Goal: Information Seeking & Learning: Learn about a topic

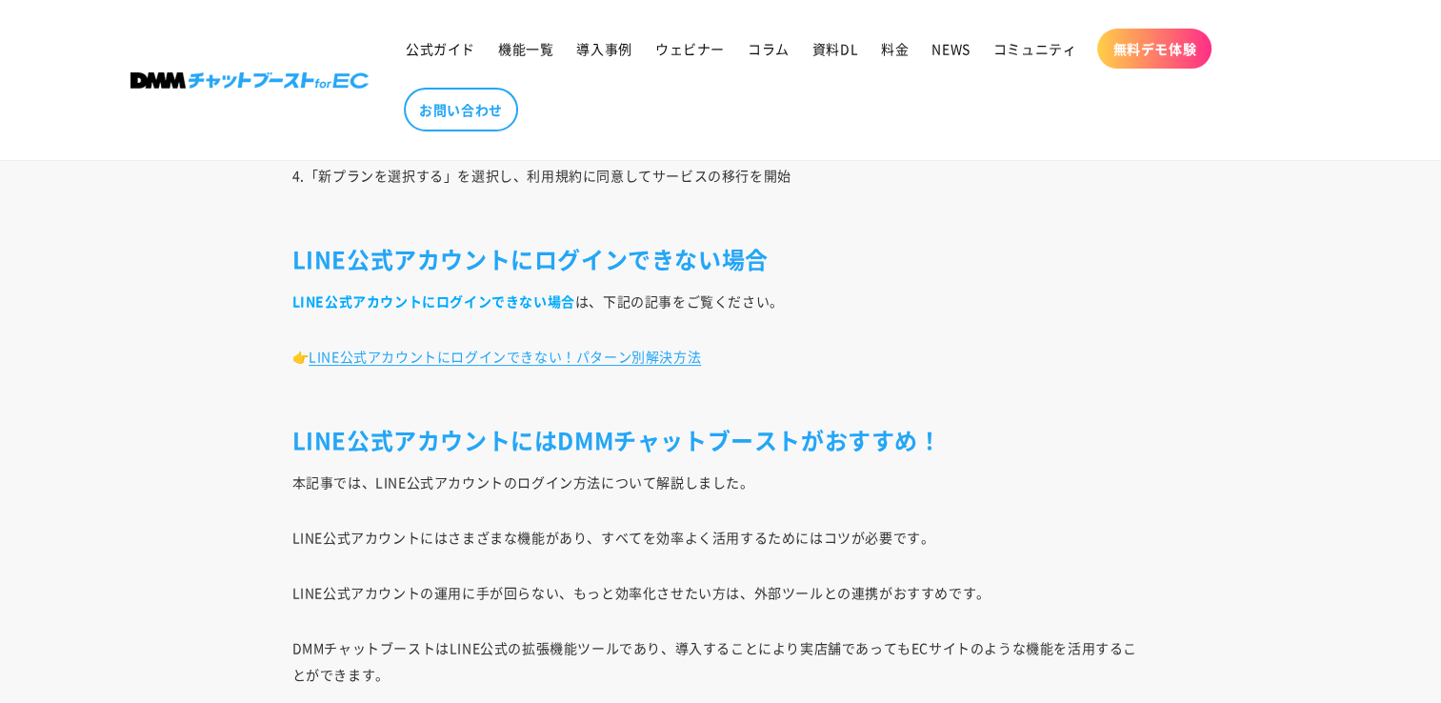
scroll to position [7577, 0]
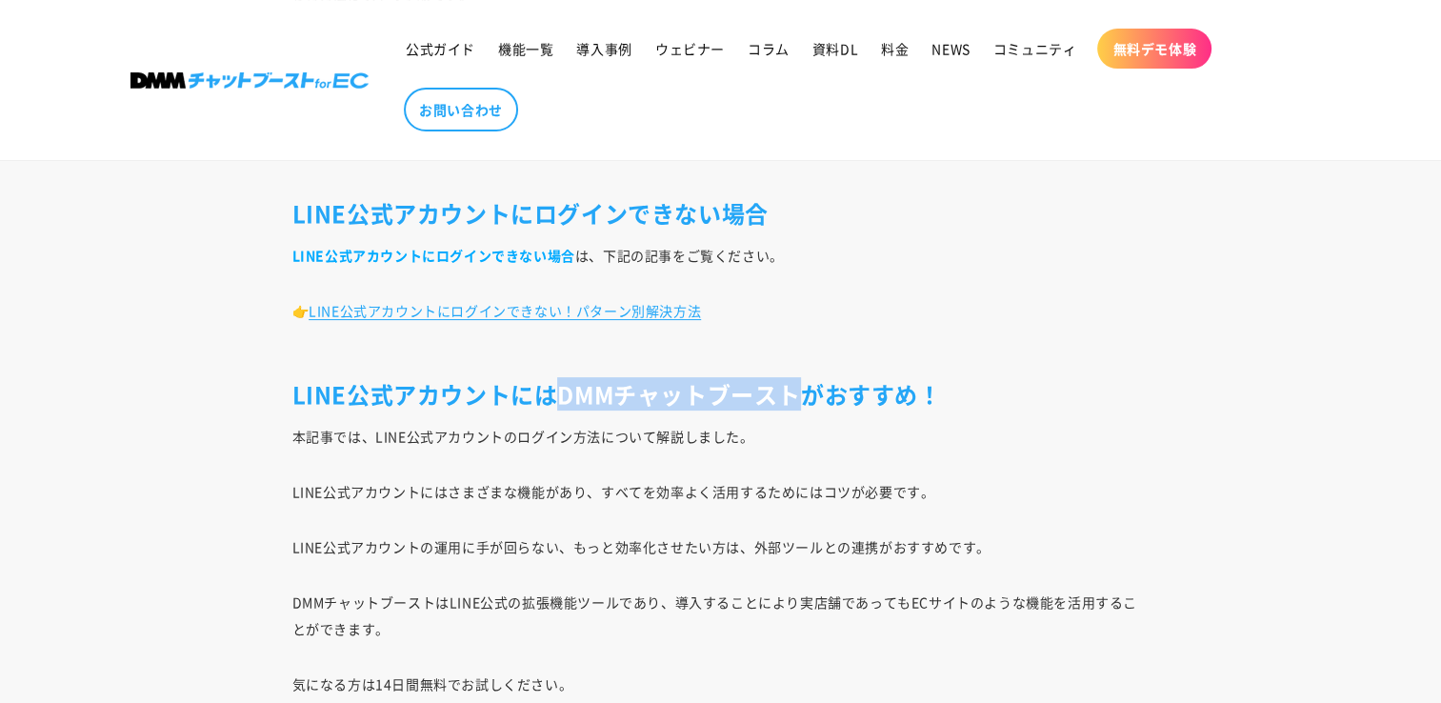
drag, startPoint x: 555, startPoint y: 391, endPoint x: 786, endPoint y: 371, distance: 231.4
copy h2 "DMMチャットブースト"
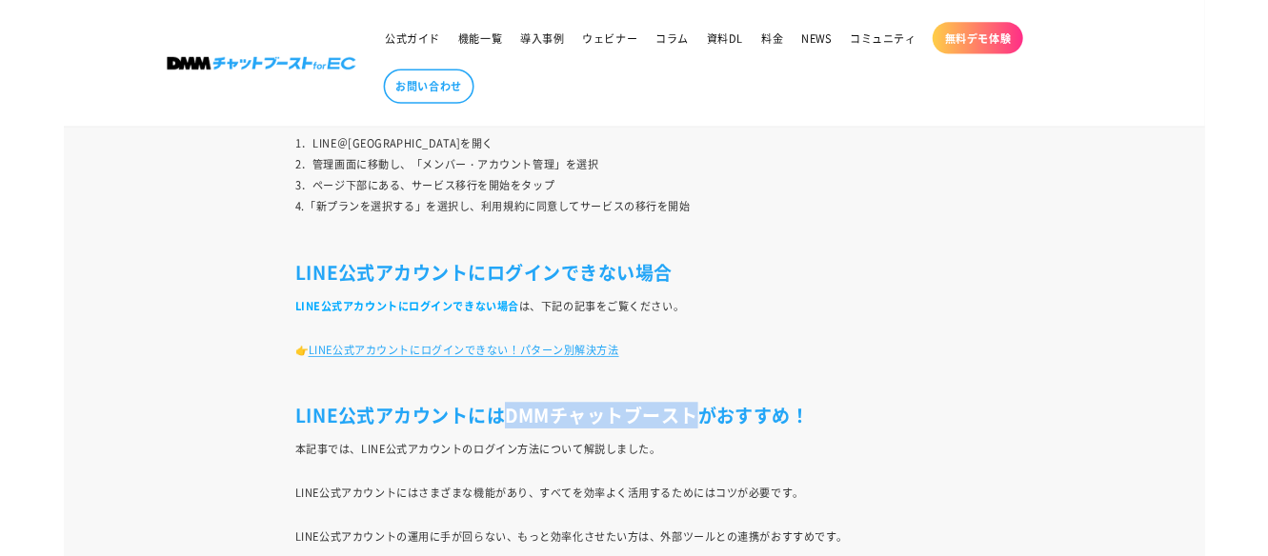
scroll to position [7445, 0]
